Goal: Navigation & Orientation: Find specific page/section

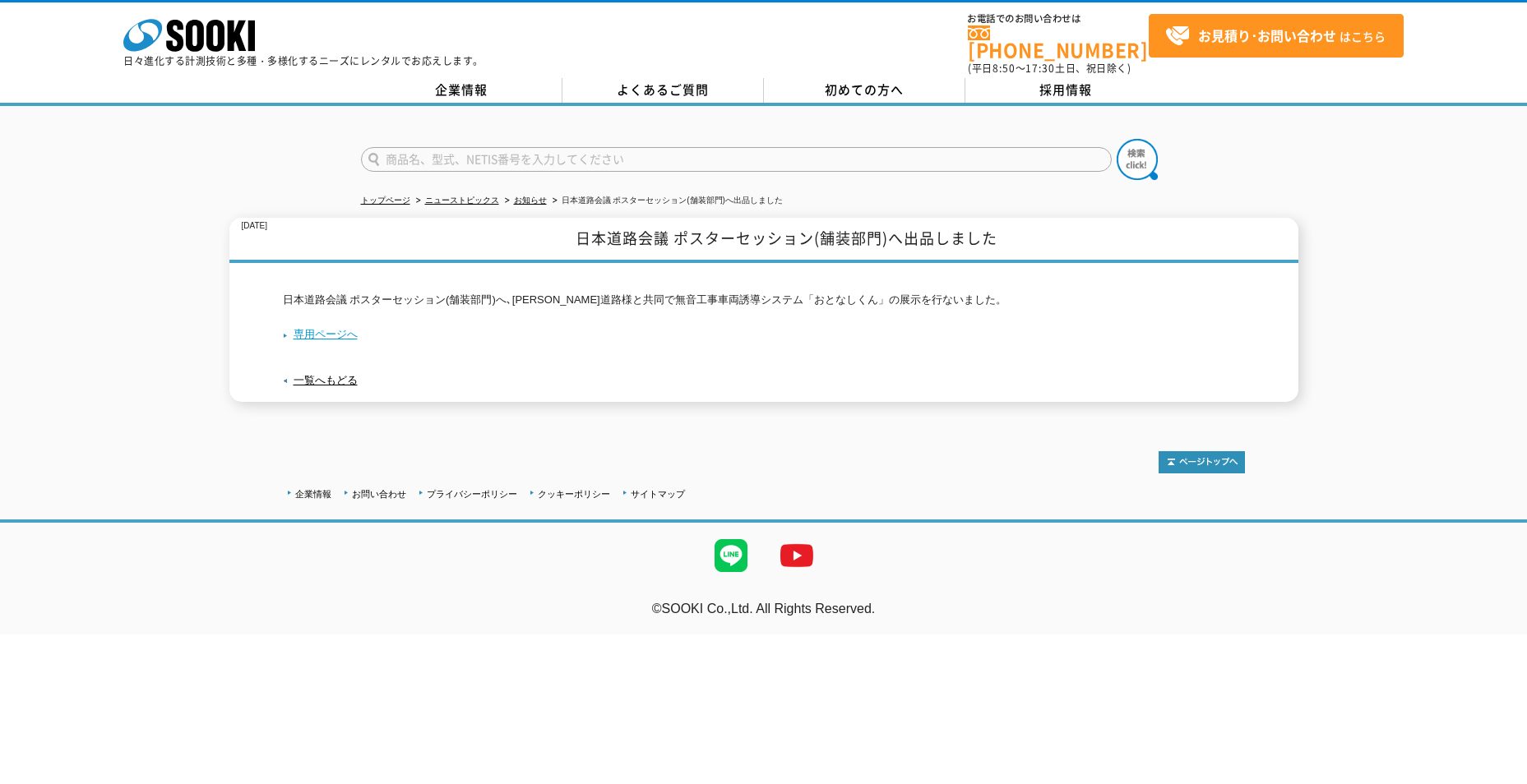
click at [337, 328] on link "専用ページへ" at bounding box center [321, 334] width 75 height 13
click at [332, 375] on link "一覧へもどる" at bounding box center [326, 381] width 65 height 13
